Goal: Navigation & Orientation: Find specific page/section

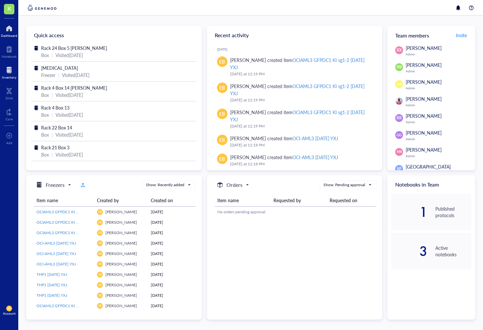
click at [10, 77] on div "Inventory" at bounding box center [9, 77] width 14 height 4
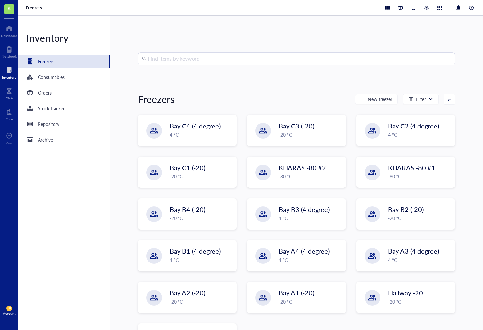
click at [177, 63] on input "search" at bounding box center [299, 59] width 303 height 12
type input "WW"
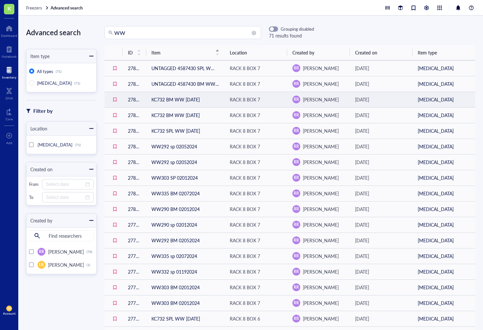
click at [171, 101] on td "KC732 BM WW [DATE]" at bounding box center [185, 100] width 78 height 16
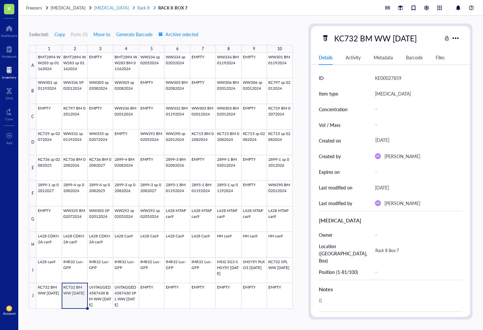
click at [137, 7] on span "Rack 8" at bounding box center [143, 8] width 12 height 6
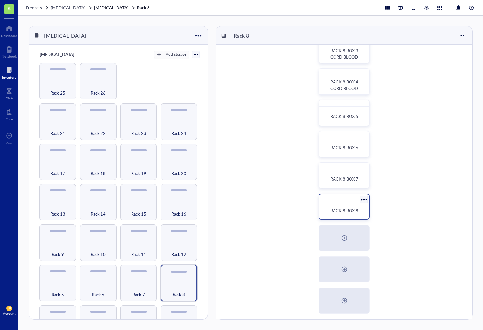
scroll to position [78, 0]
click at [339, 215] on div "RACK 8 BOX 8" at bounding box center [344, 210] width 44 height 14
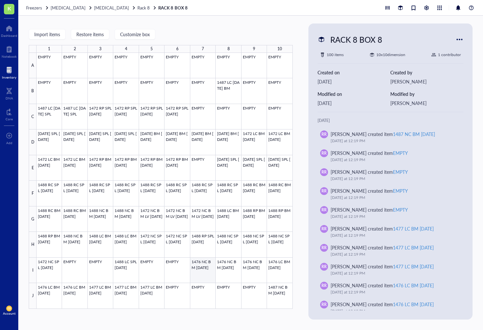
click at [198, 275] on div at bounding box center [165, 181] width 256 height 256
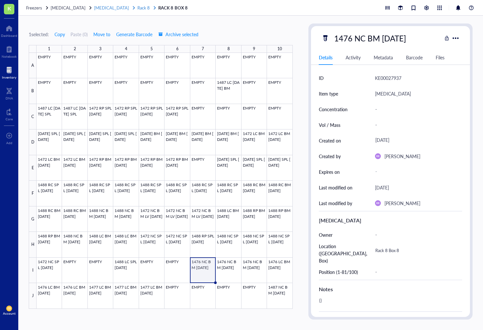
click at [104, 7] on span "[MEDICAL_DATA]" at bounding box center [111, 8] width 35 height 6
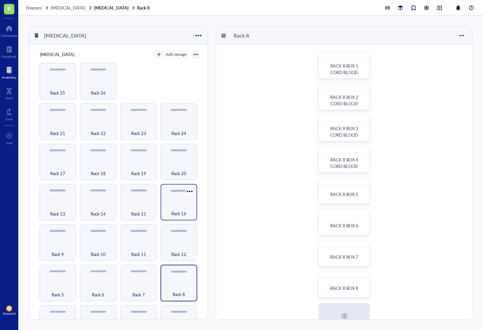
click at [172, 204] on div "Rack 16" at bounding box center [179, 210] width 30 height 14
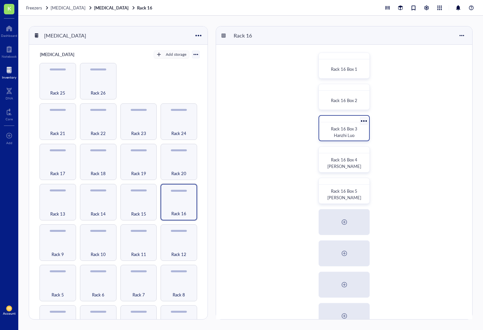
click at [332, 128] on span "Rack 16 Box 3 Hanzhi Luo" at bounding box center [344, 132] width 27 height 13
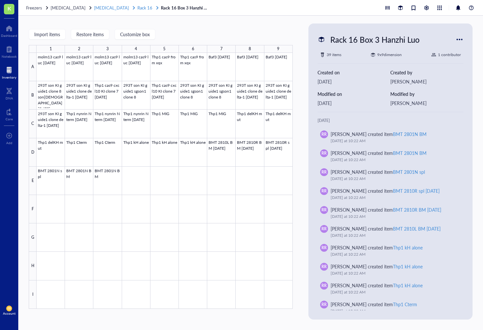
click at [137, 7] on span "Rack 16" at bounding box center [144, 8] width 15 height 6
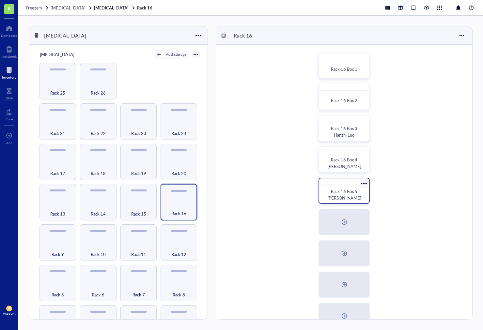
click at [338, 198] on span "Rack 16 Box 5 [PERSON_NAME]" at bounding box center [344, 194] width 34 height 13
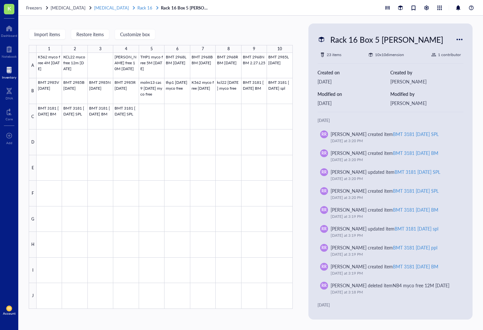
click at [137, 7] on span "Rack 16" at bounding box center [144, 8] width 15 height 6
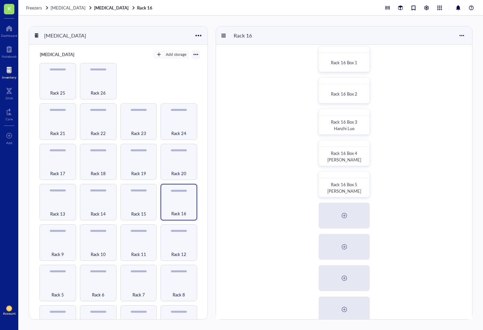
scroll to position [2, 0]
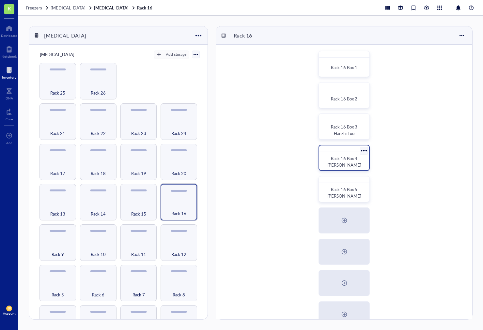
click at [341, 160] on span "Rack 16 Box 4 [PERSON_NAME]" at bounding box center [344, 161] width 34 height 13
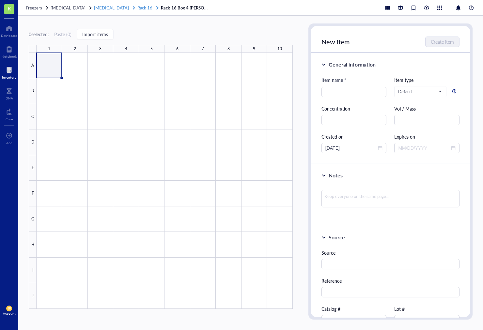
click at [137, 10] on span "Rack 16" at bounding box center [144, 8] width 15 height 6
